Goal: Navigation & Orientation: Find specific page/section

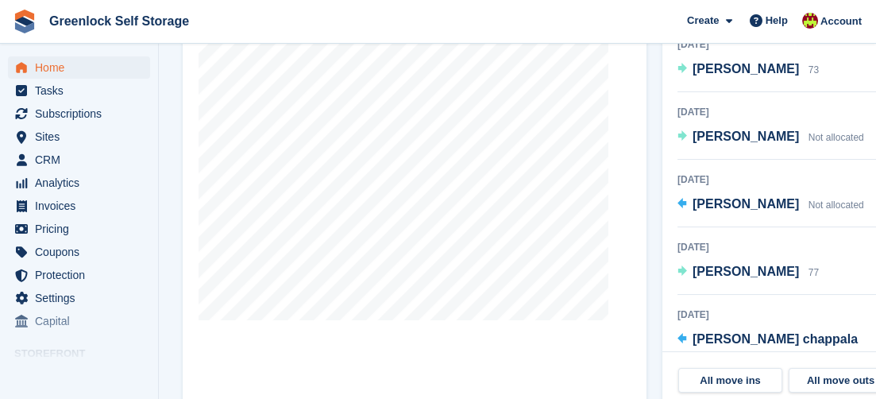
scroll to position [694, 0]
